Goal: Find specific page/section: Find specific page/section

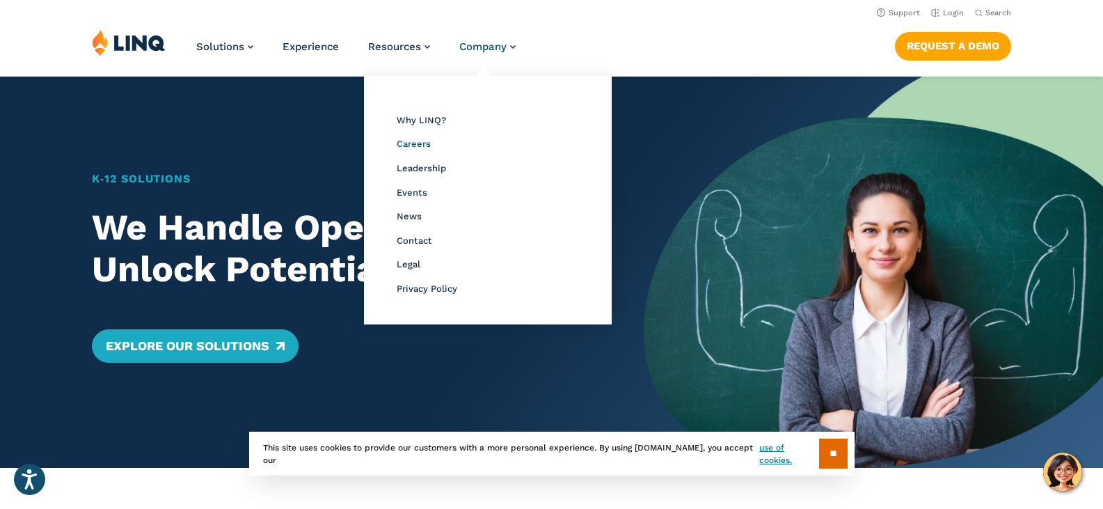
click at [408, 148] on span "Careers" at bounding box center [414, 143] width 34 height 10
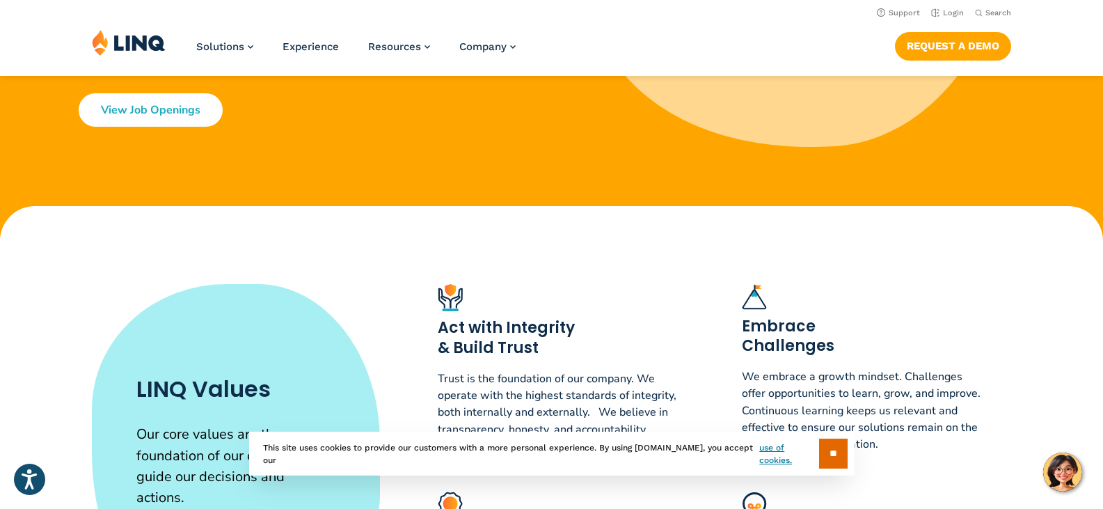
click at [116, 108] on link "View Job Openings" at bounding box center [151, 109] width 144 height 33
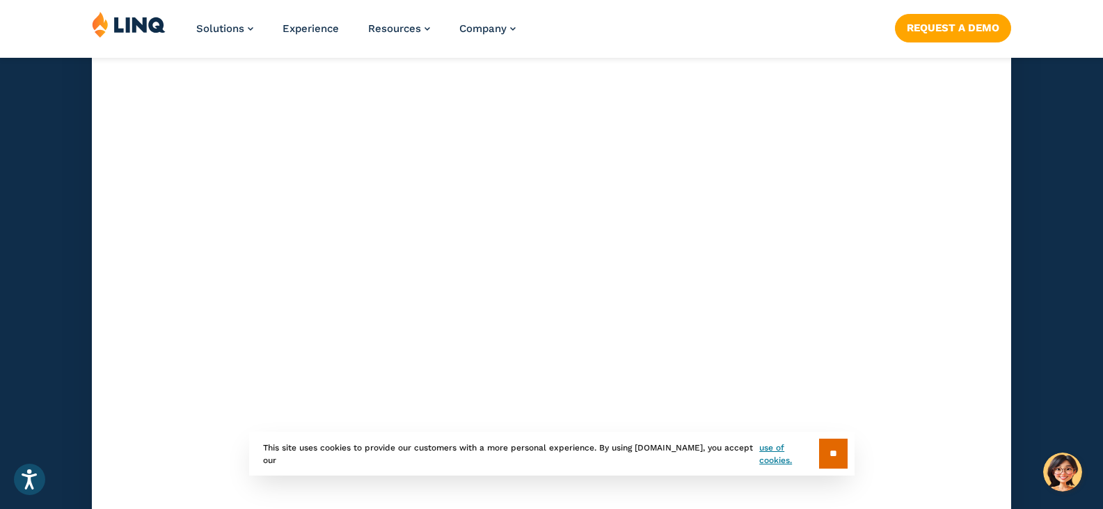
scroll to position [4189, 0]
